Goal: Information Seeking & Learning: Learn about a topic

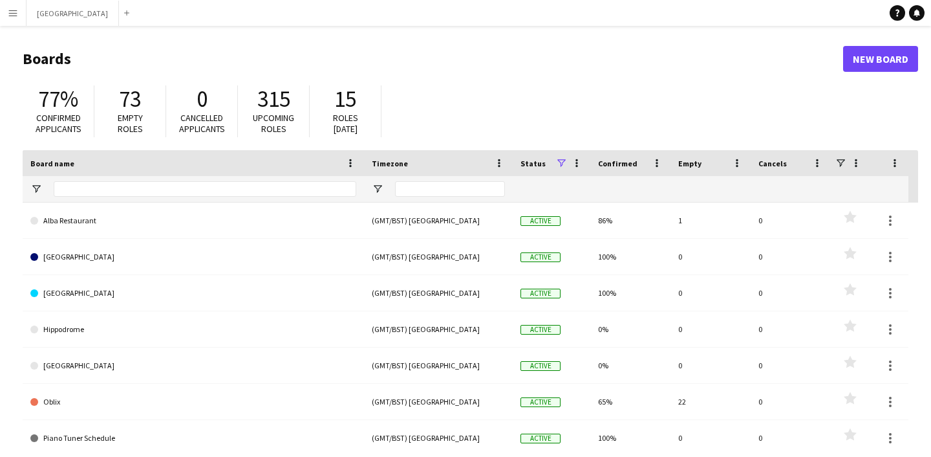
click at [5, 16] on button "Menu" at bounding box center [13, 13] width 26 height 26
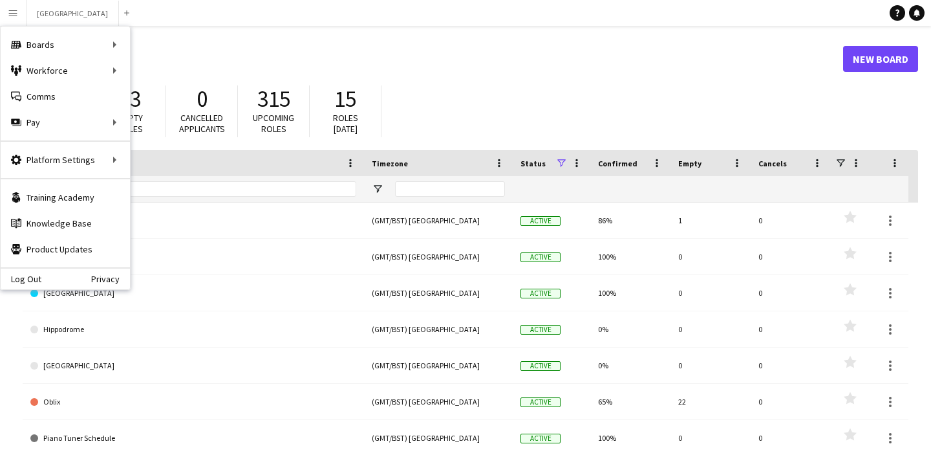
click at [146, 67] on h1 "Boards" at bounding box center [433, 58] width 821 height 19
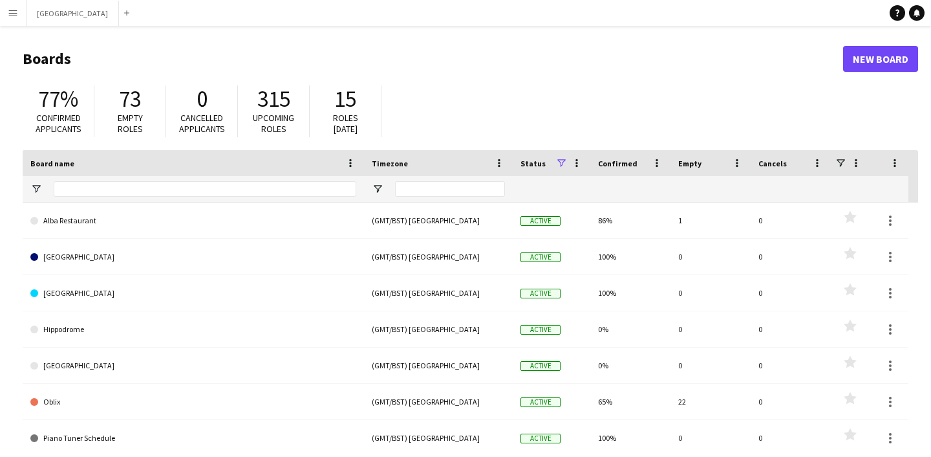
click at [6, 10] on button "Menu" at bounding box center [13, 13] width 26 height 26
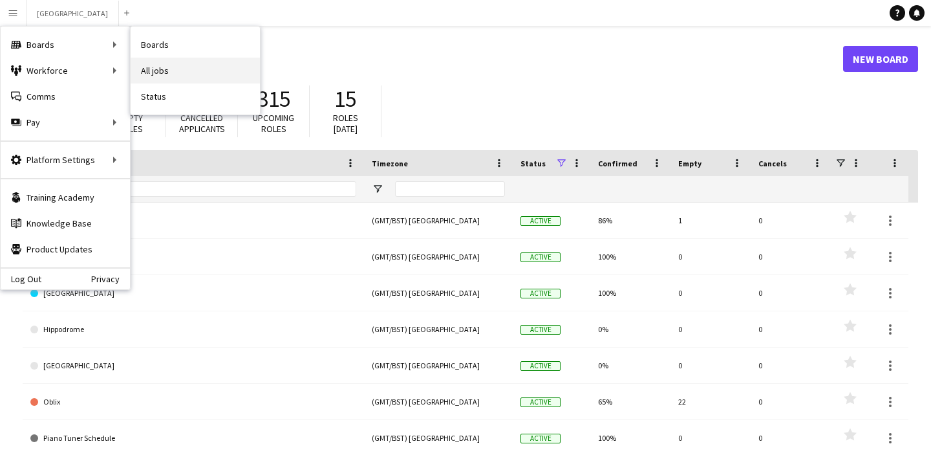
click at [158, 66] on link "All jobs" at bounding box center [195, 71] width 129 height 26
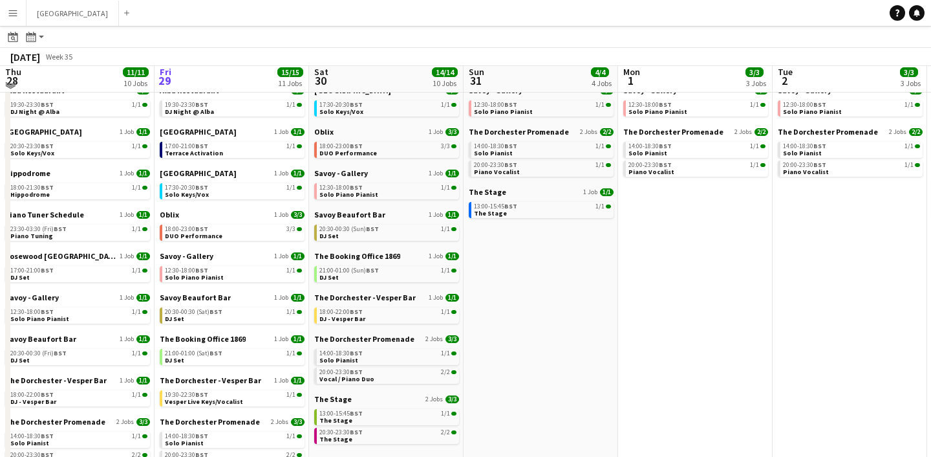
scroll to position [49, 0]
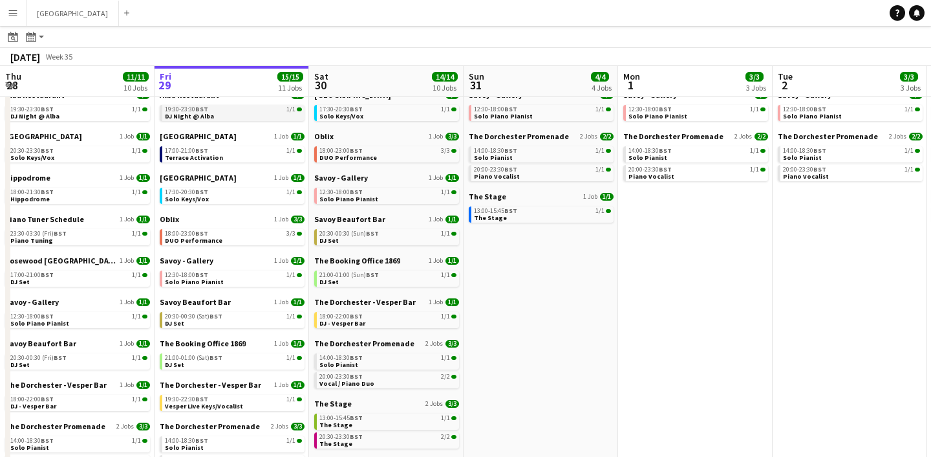
click at [216, 114] on link "19:30-23:30 BST 1/1 DJ Night @ Alba" at bounding box center [233, 112] width 137 height 15
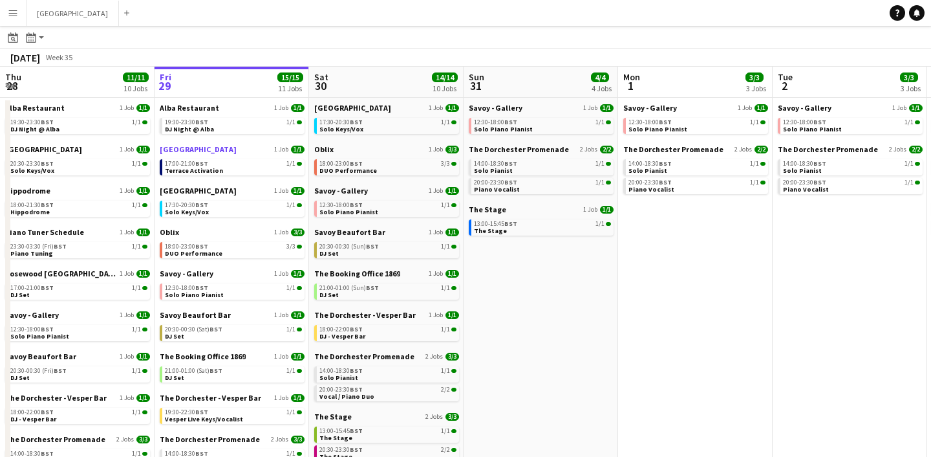
scroll to position [39, 0]
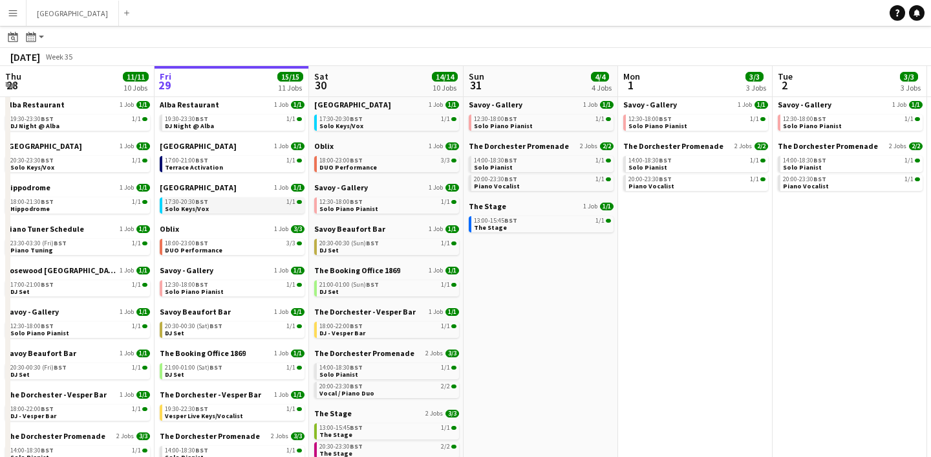
click at [193, 206] on span "Solo Keys/Vox" at bounding box center [187, 208] width 44 height 8
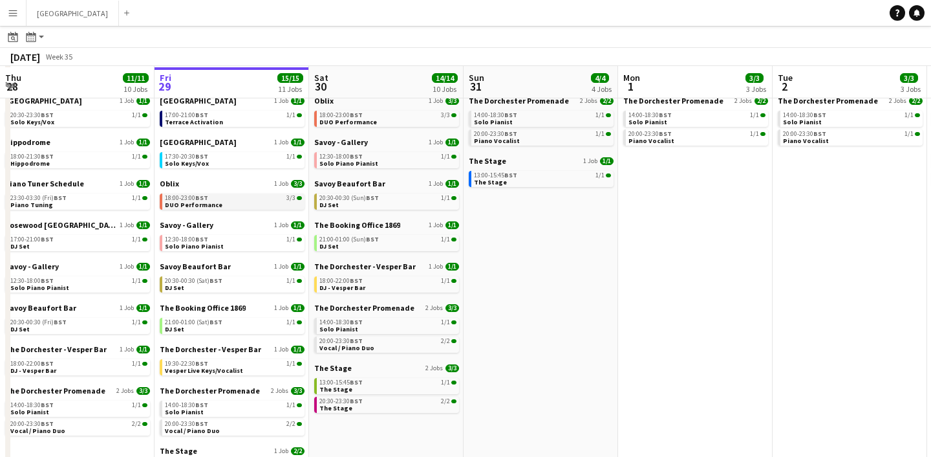
scroll to position [85, 0]
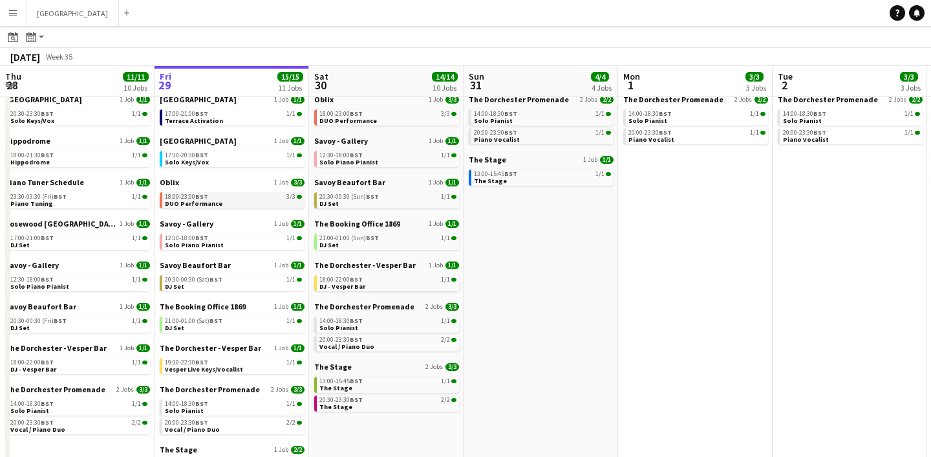
click at [237, 200] on link "18:00-23:00 BST 3/3 DUO Performance" at bounding box center [233, 199] width 137 height 15
click at [224, 243] on link "12:30-18:00 BST 1/1 Solo Piano Pianist" at bounding box center [233, 240] width 137 height 15
click at [215, 287] on link "20:30-00:30 (Sat) BST 1/1 DJ Set" at bounding box center [233, 282] width 137 height 15
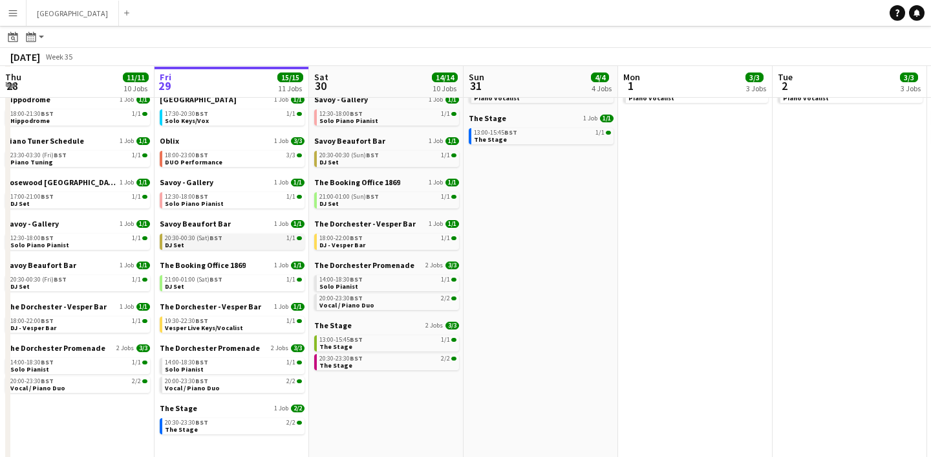
scroll to position [127, 0]
click at [192, 281] on span "21:00-01:00 (Sat) BST" at bounding box center [194, 278] width 58 height 6
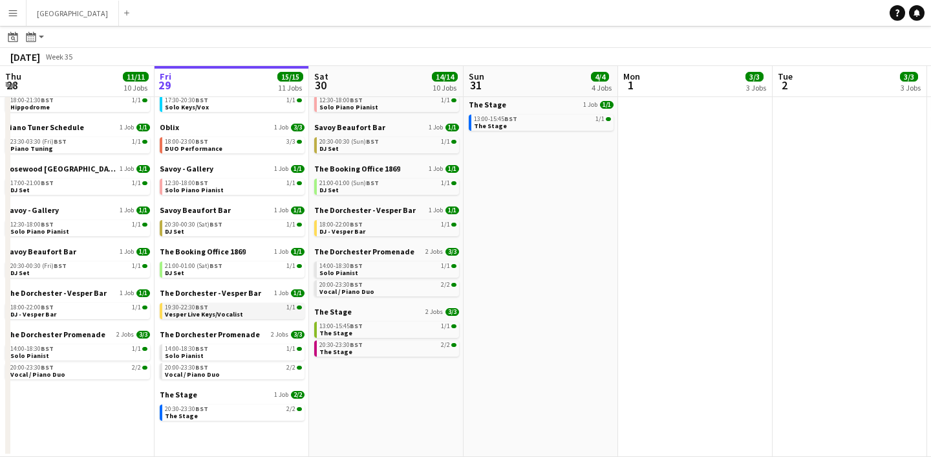
click at [194, 312] on span "Vesper Live Keys/Vocalist" at bounding box center [204, 314] width 78 height 8
click at [213, 352] on link "14:00-18:30 BST 1/1 Solo Pianist" at bounding box center [233, 351] width 137 height 15
click at [208, 409] on div "20:30-23:30 BST 2/2" at bounding box center [233, 408] width 137 height 6
click at [203, 356] on link "14:00-18:30 BST 1/1 Solo Pianist" at bounding box center [233, 351] width 137 height 15
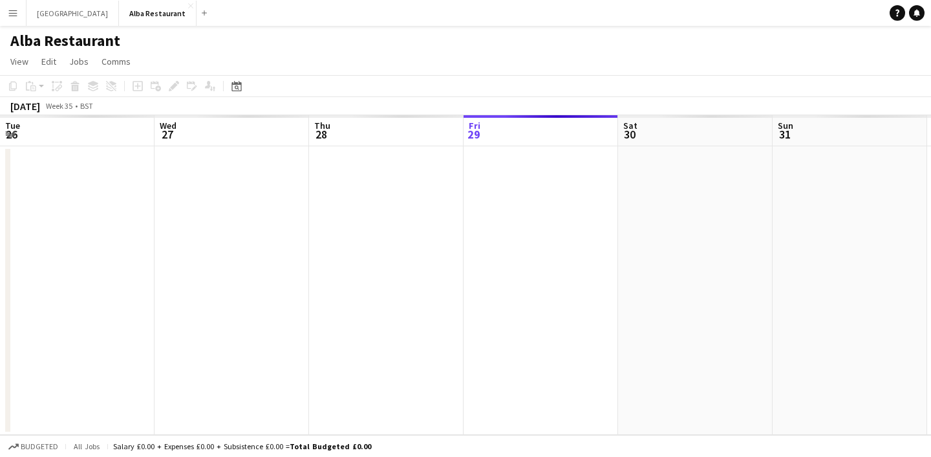
scroll to position [0, 445]
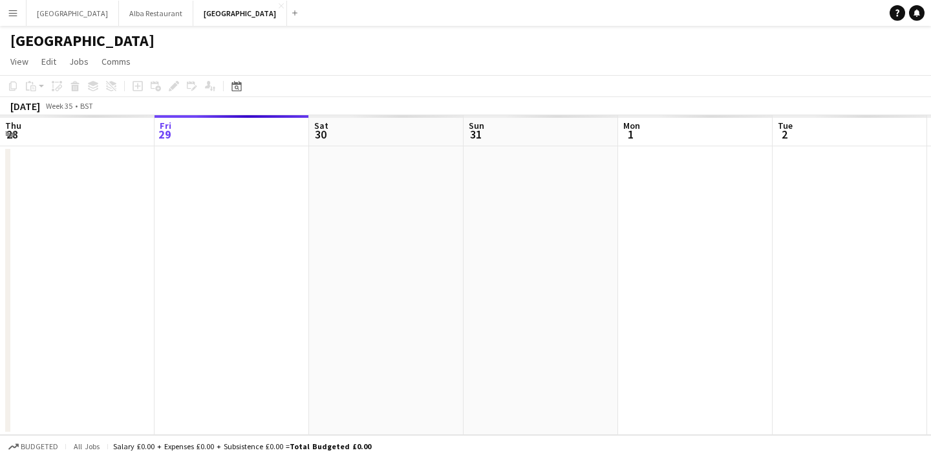
scroll to position [0, 445]
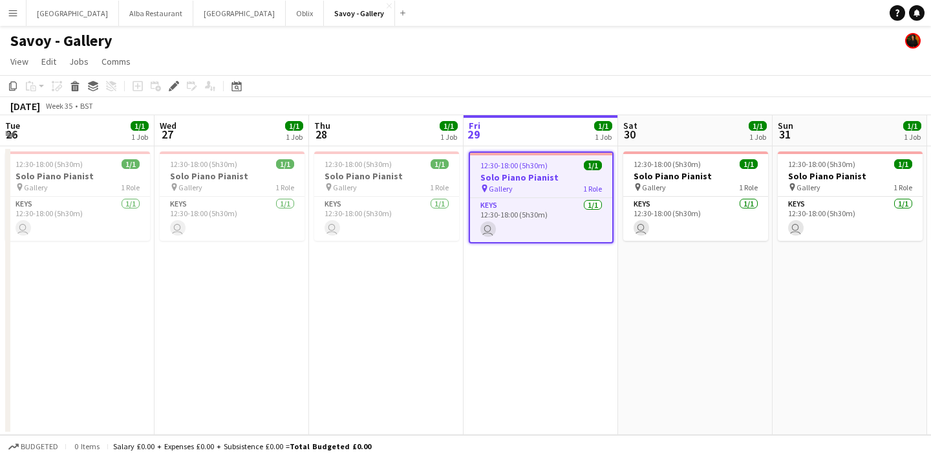
scroll to position [0, 445]
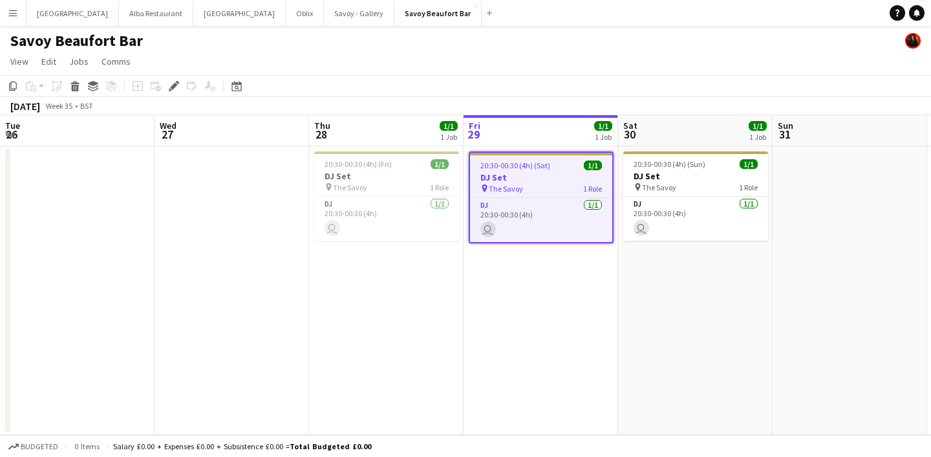
scroll to position [0, 445]
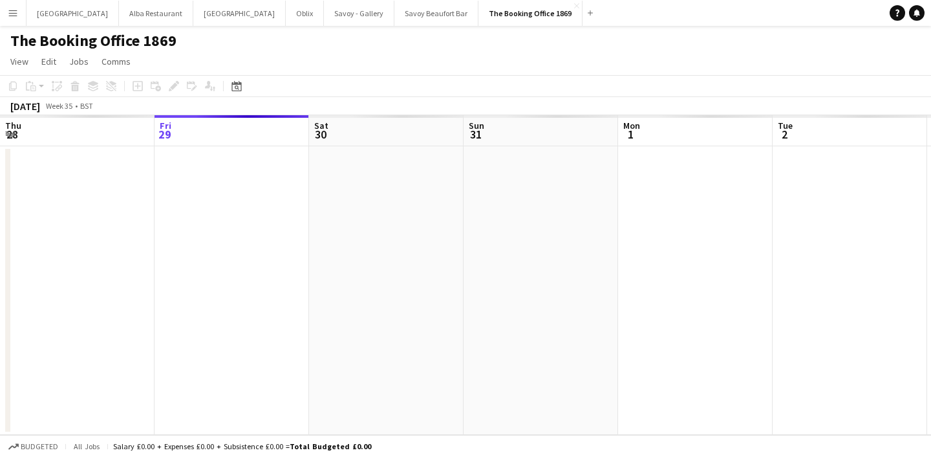
scroll to position [0, 445]
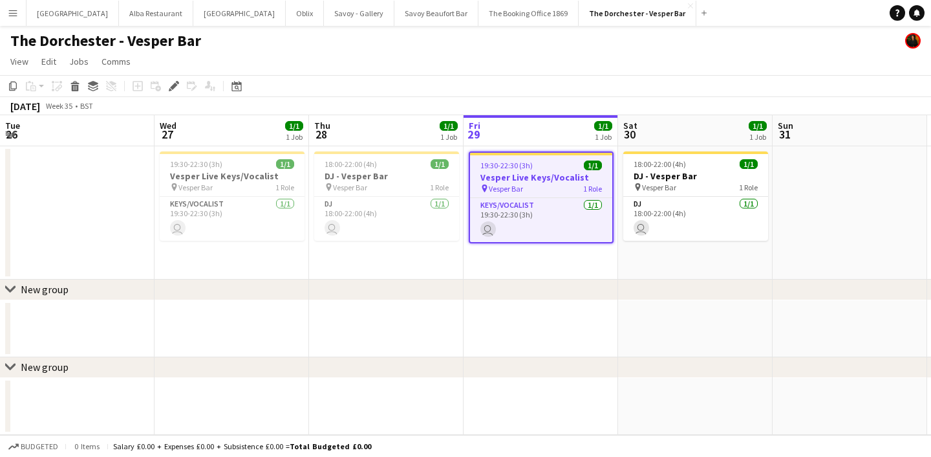
scroll to position [0, 445]
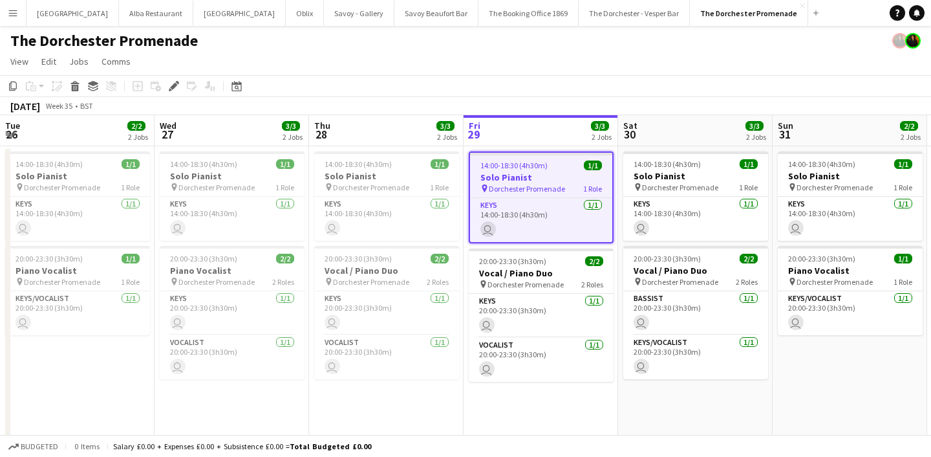
scroll to position [0, 445]
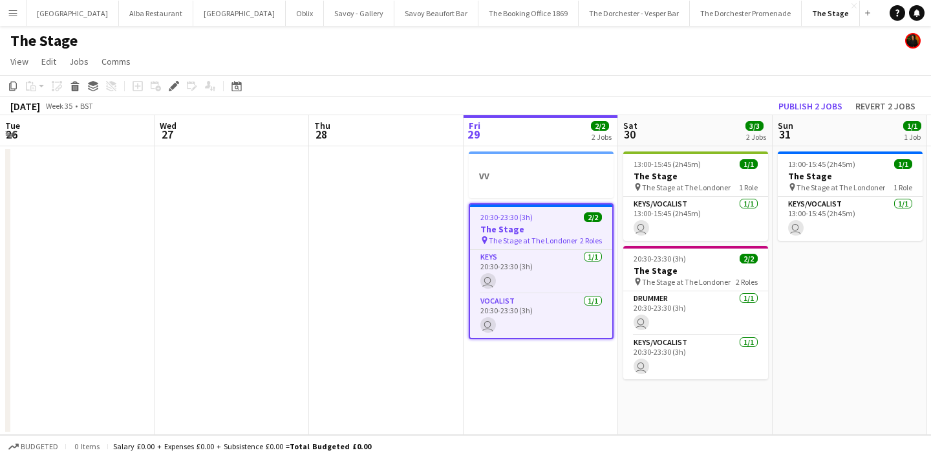
scroll to position [0, 445]
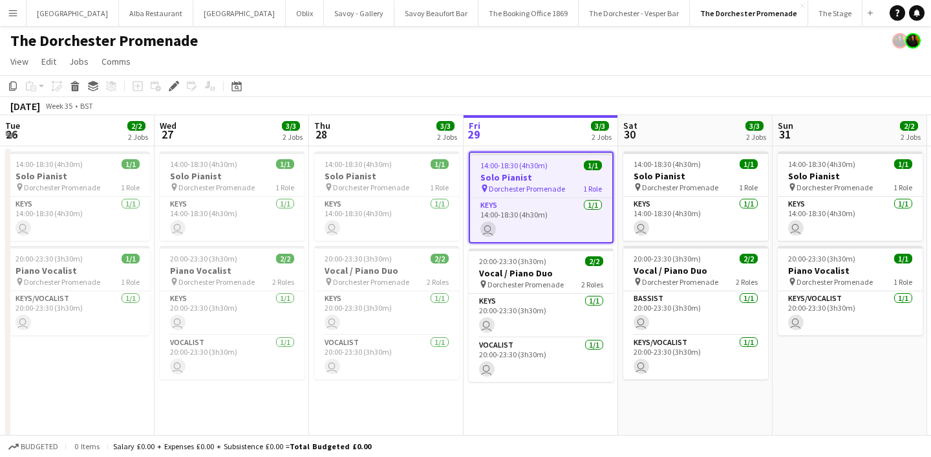
scroll to position [0, 445]
